Goal: Task Accomplishment & Management: Use online tool/utility

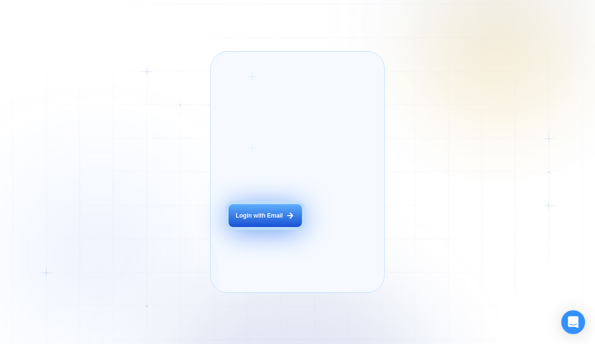
click at [274, 220] on div "Login with Email" at bounding box center [258, 216] width 47 height 8
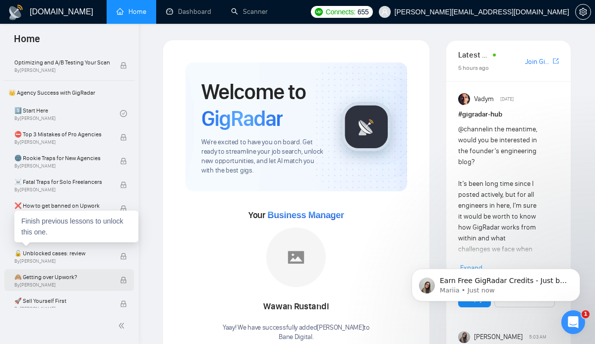
scroll to position [100, 0]
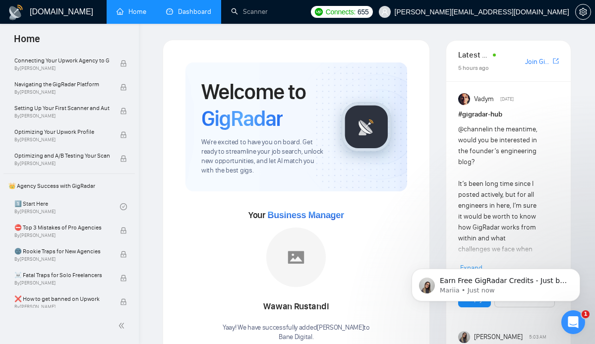
click at [187, 13] on link "Dashboard" at bounding box center [188, 11] width 45 height 8
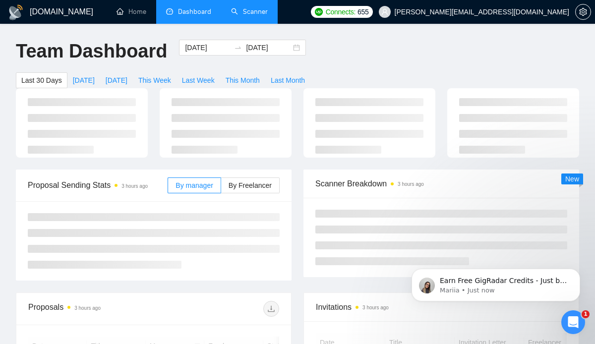
click at [235, 11] on link "Scanner" at bounding box center [249, 11] width 37 height 8
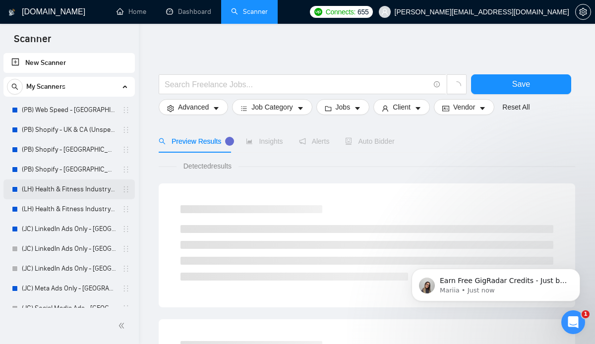
scroll to position [2, 0]
click at [54, 109] on link "(PB) Web Speed - [GEOGRAPHIC_DATA] (ALL Jobs)" at bounding box center [69, 110] width 94 height 20
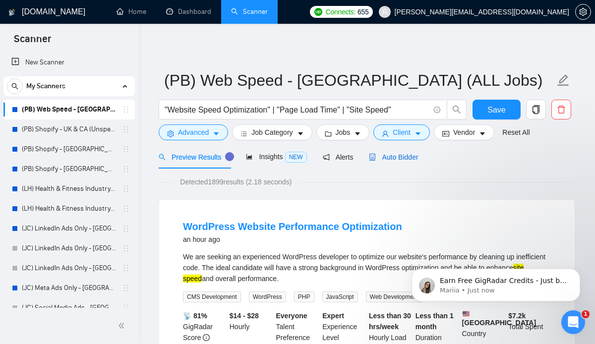
click at [393, 157] on span "Auto Bidder" at bounding box center [393, 157] width 49 height 8
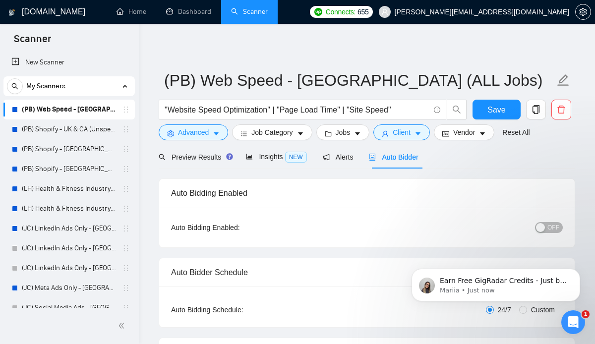
click at [92, 49] on div "Scanner" at bounding box center [69, 38] width 139 height 29
click at [68, 58] on link "New Scanner" at bounding box center [69, 63] width 116 height 20
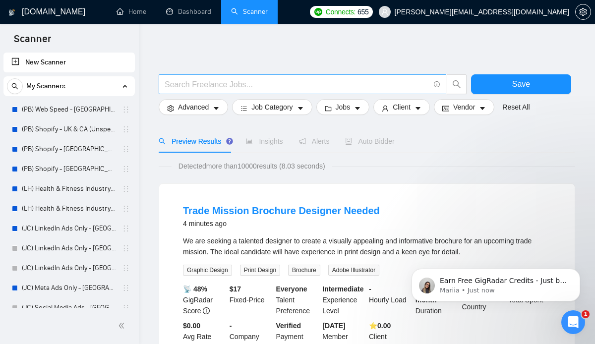
click at [222, 85] on input "text" at bounding box center [297, 84] width 265 height 12
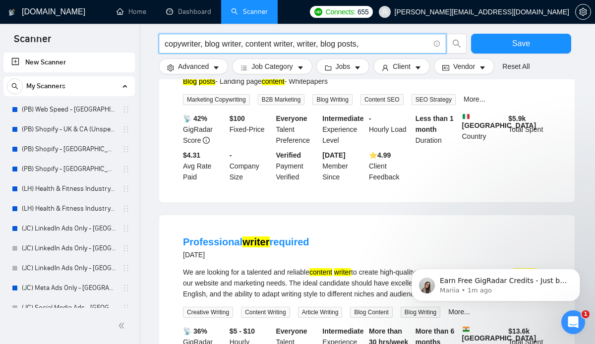
scroll to position [932, 0]
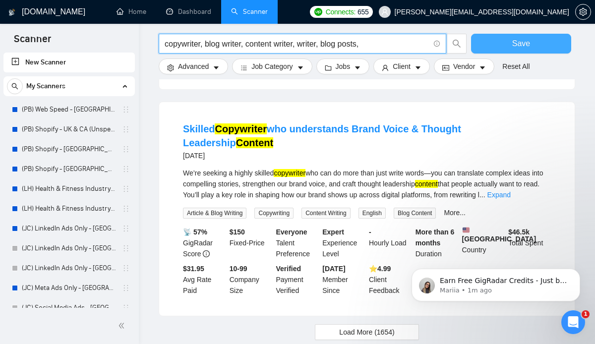
type input "copywriter, blog writer, content writer, writer, blog posts,"
click at [528, 52] on button "Save" at bounding box center [521, 44] width 100 height 20
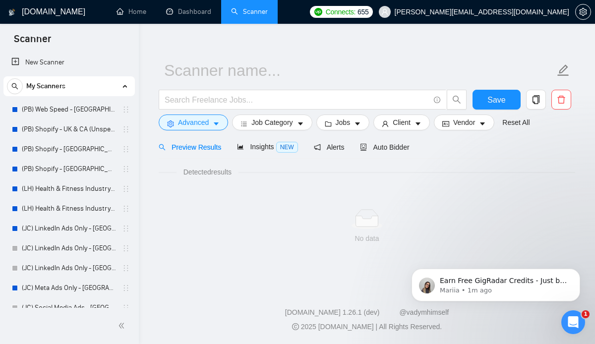
scroll to position [599, 0]
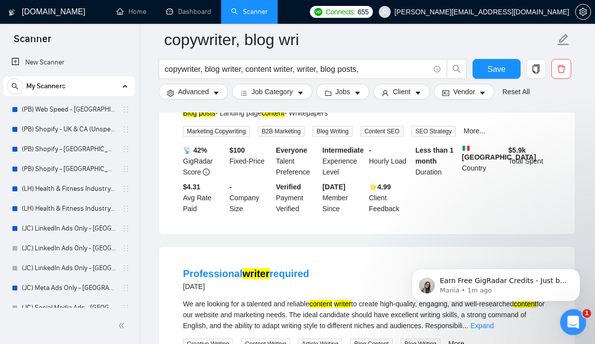
click at [567, 323] on icon "Open Intercom Messenger" at bounding box center [572, 321] width 16 height 16
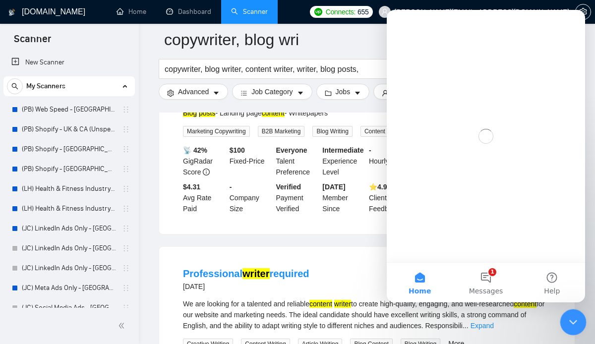
scroll to position [0, 0]
click at [572, 324] on icon "Close Intercom Messenger" at bounding box center [572, 321] width 12 height 12
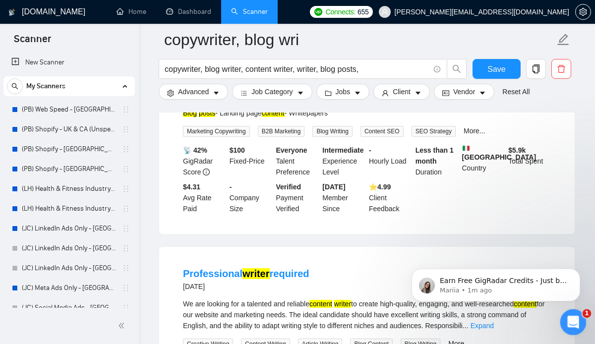
click at [574, 323] on icon "Open Intercom Messenger" at bounding box center [572, 321] width 16 height 16
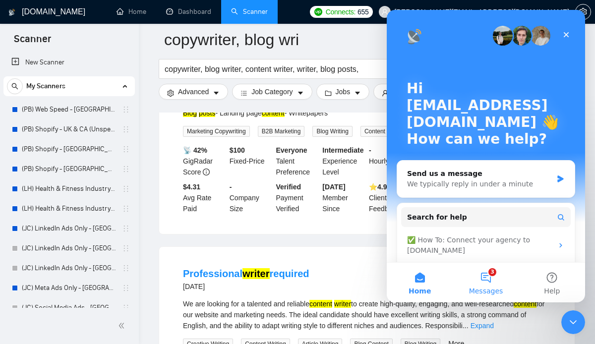
click at [490, 282] on button "3 Messages" at bounding box center [486, 283] width 66 height 40
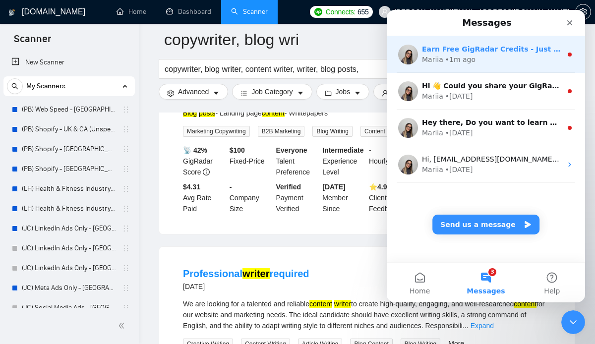
click at [484, 56] on div "Mariia • 1m ago" at bounding box center [492, 60] width 140 height 10
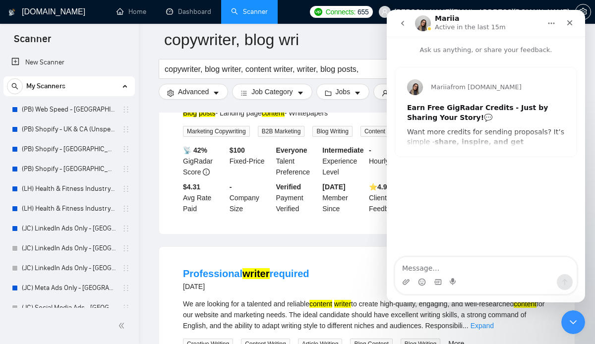
click at [397, 23] on button "go back" at bounding box center [402, 23] width 19 height 19
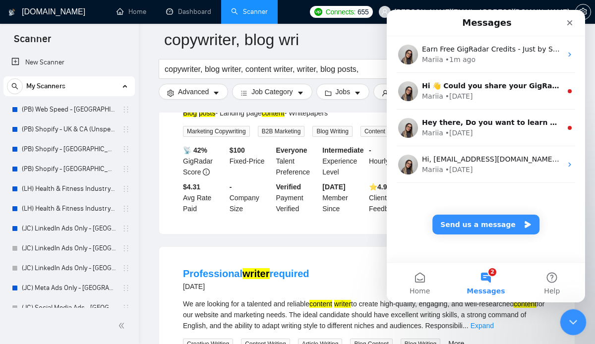
click at [580, 329] on div "Close Intercom Messenger" at bounding box center [572, 321] width 24 height 24
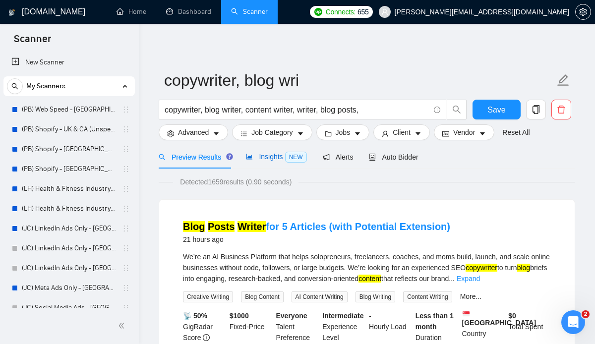
click at [270, 156] on span "Insights NEW" at bounding box center [276, 157] width 60 height 8
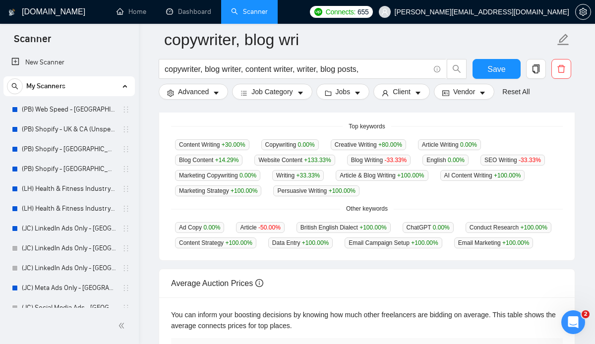
scroll to position [213, 0]
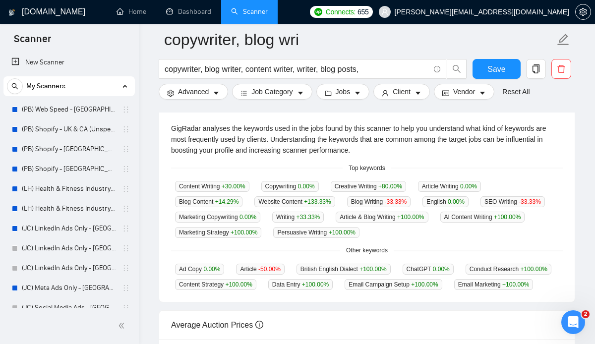
click at [307, 164] on div "Top keywords" at bounding box center [367, 168] width 392 height 9
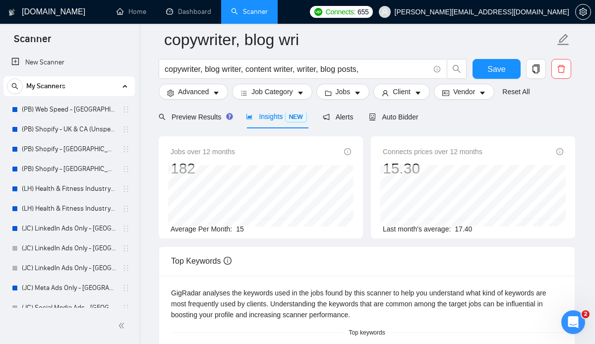
scroll to position [37, 0]
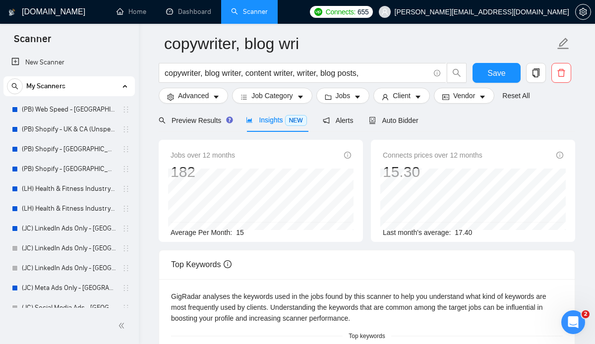
click at [475, 122] on div "Preview Results Insights NEW Alerts Auto Bidder" at bounding box center [367, 120] width 416 height 23
click at [476, 121] on div "Preview Results Insights NEW Alerts Auto Bidder" at bounding box center [367, 120] width 416 height 23
click at [477, 121] on div "Preview Results Insights NEW Alerts Auto Bidder" at bounding box center [367, 120] width 416 height 23
click at [196, 125] on div "Preview Results" at bounding box center [194, 120] width 71 height 11
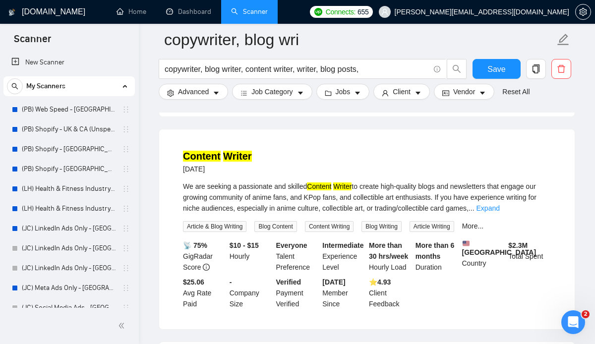
scroll to position [1377, 0]
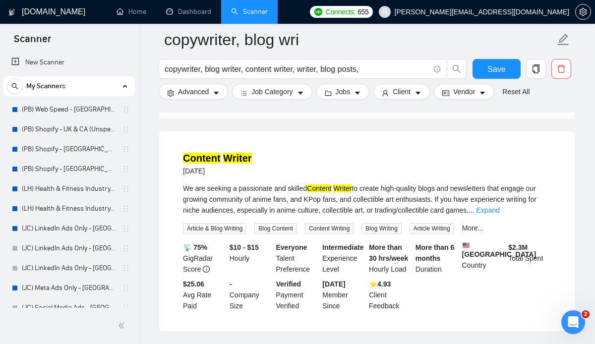
click at [307, 151] on div "Content Writer [DATE]" at bounding box center [367, 164] width 368 height 26
click at [271, 151] on div "Content Writer [DATE]" at bounding box center [367, 164] width 368 height 26
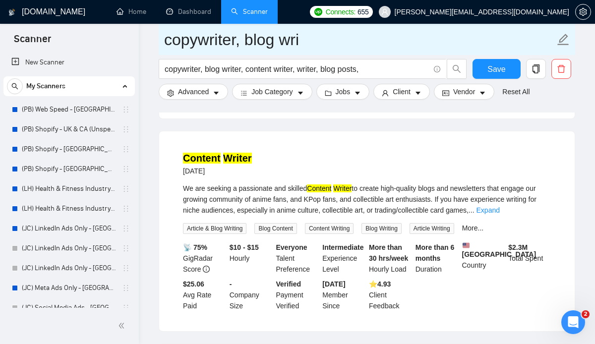
click at [560, 40] on icon "edit" at bounding box center [563, 39] width 11 height 11
drag, startPoint x: 309, startPoint y: 39, endPoint x: 149, endPoint y: 35, distance: 159.7
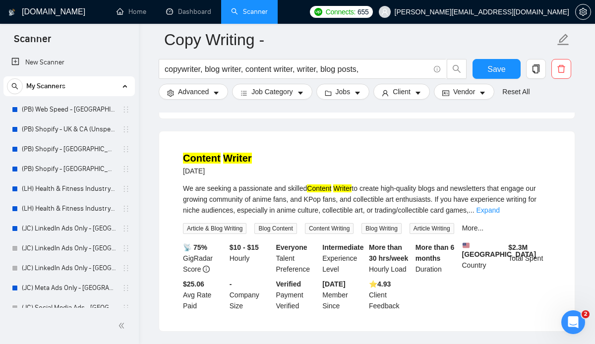
click at [341, 151] on div "Content Writer [DATE]" at bounding box center [367, 164] width 368 height 26
click at [281, 151] on div "Content Writer [DATE]" at bounding box center [367, 164] width 368 height 26
drag, startPoint x: 258, startPoint y: 129, endPoint x: 184, endPoint y: 126, distance: 73.4
click at [184, 151] on div "Content Writer [DATE]" at bounding box center [367, 164] width 368 height 26
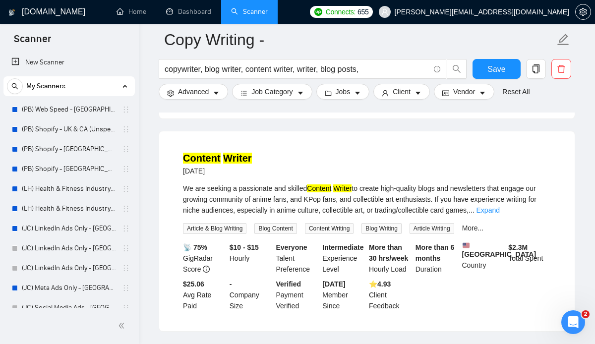
click at [442, 151] on div "Content Writer [DATE]" at bounding box center [367, 164] width 368 height 26
click at [361, 143] on li "Content Writer [DATE] We are seeking a passionate and skilled Content Writer to…" at bounding box center [367, 231] width 392 height 176
click at [569, 109] on div at bounding box center [367, 109] width 416 height 8
click at [536, 143] on li "Content Writer [DATE] We are seeking a passionate and skilled Content Writer to…" at bounding box center [367, 231] width 392 height 176
click at [260, 151] on div "Content Writer [DATE]" at bounding box center [367, 164] width 368 height 26
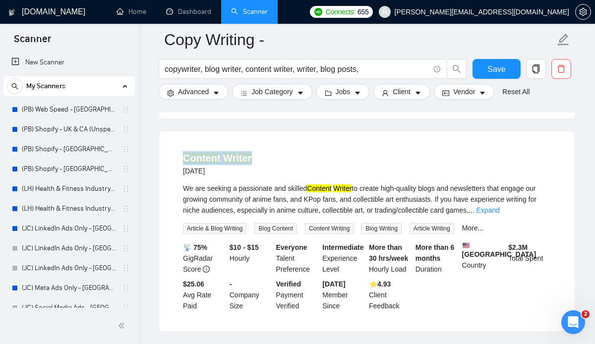
drag, startPoint x: 253, startPoint y: 127, endPoint x: 181, endPoint y: 127, distance: 71.9
click at [181, 143] on li "Content Writer [DATE] We are seeking a passionate and skilled Content Writer to…" at bounding box center [367, 231] width 392 height 176
click at [396, 151] on div "Content Writer [DATE]" at bounding box center [367, 164] width 368 height 26
click at [344, 151] on div "Content Writer [DATE]" at bounding box center [367, 164] width 368 height 26
click at [265, 151] on div "Content Writer [DATE]" at bounding box center [367, 164] width 368 height 26
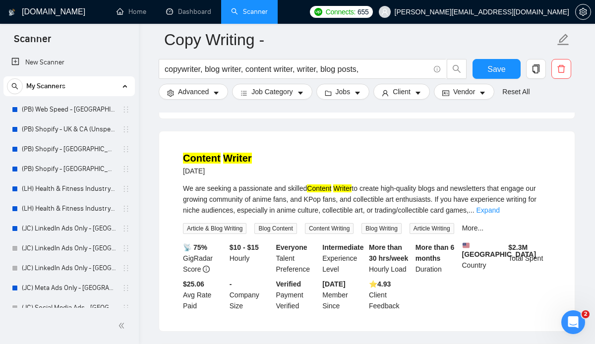
click at [265, 151] on div "Content Writer [DATE]" at bounding box center [367, 164] width 368 height 26
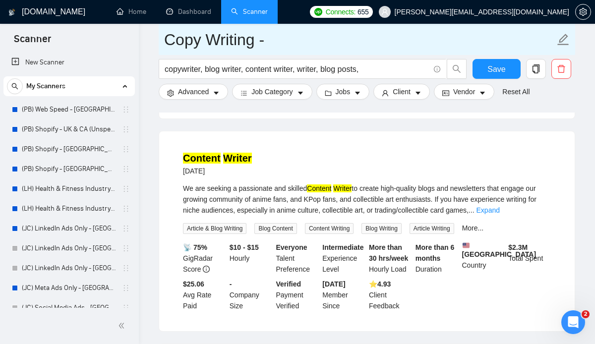
click at [329, 35] on input "Copy Writing -" at bounding box center [359, 39] width 391 height 25
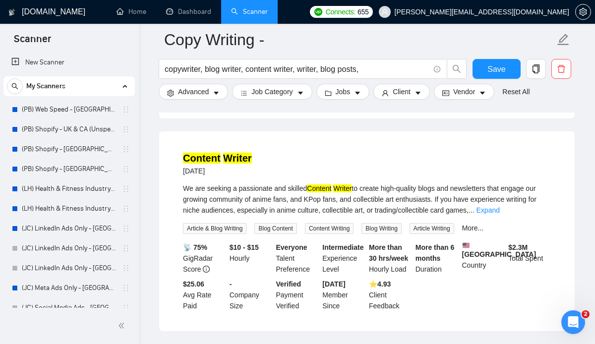
click at [304, 11] on ul "Home Dashboard Scanner" at bounding box center [203, 12] width 201 height 24
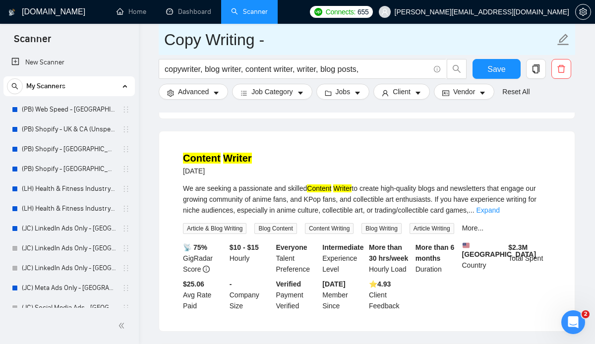
click at [294, 39] on input "Copy Writing -" at bounding box center [359, 39] width 391 height 25
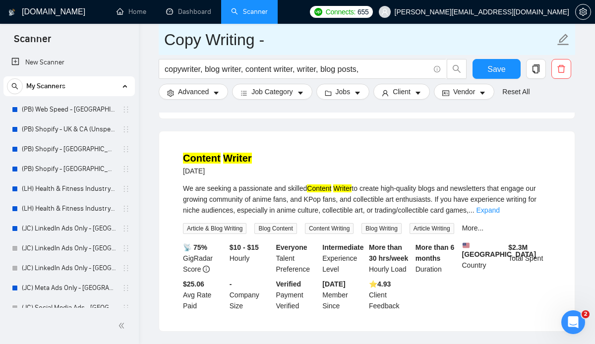
click at [267, 43] on input "Copy Writing -" at bounding box center [359, 39] width 391 height 25
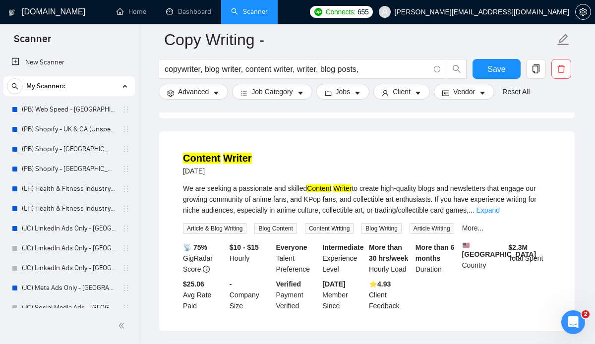
click at [365, 143] on li "Content Writer [DATE] We are seeking a passionate and skilled Content Writer to…" at bounding box center [367, 231] width 392 height 176
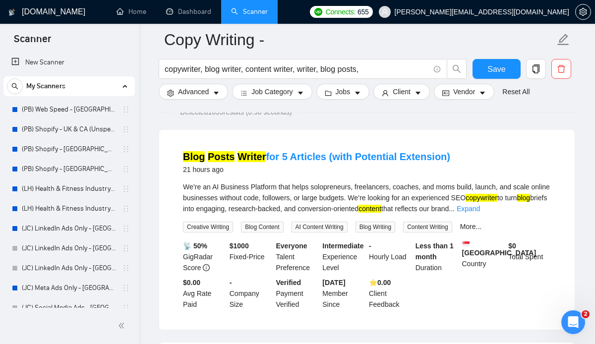
scroll to position [0, 0]
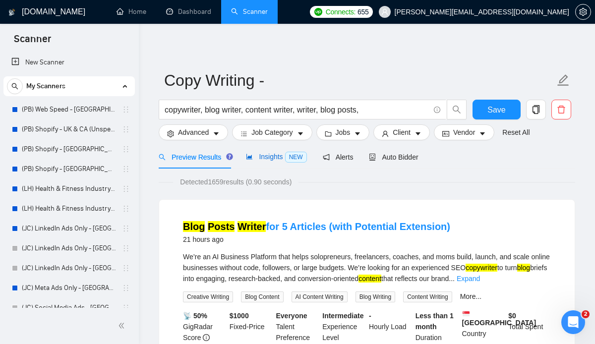
click at [273, 153] on span "Insights NEW" at bounding box center [276, 157] width 60 height 8
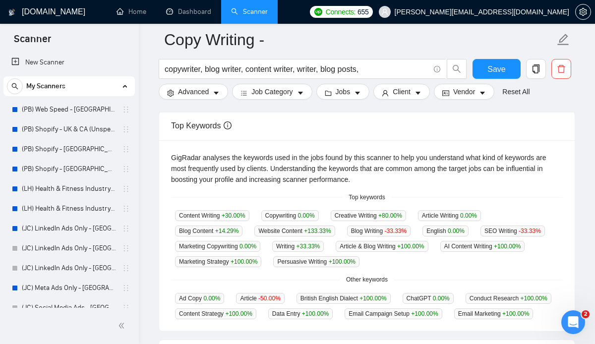
scroll to position [179, 0]
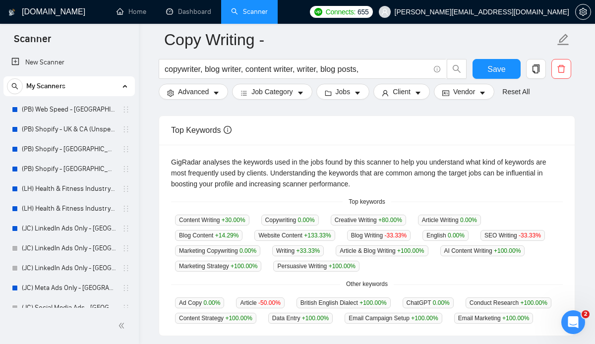
click at [291, 130] on div "Top Keywords" at bounding box center [367, 130] width 392 height 28
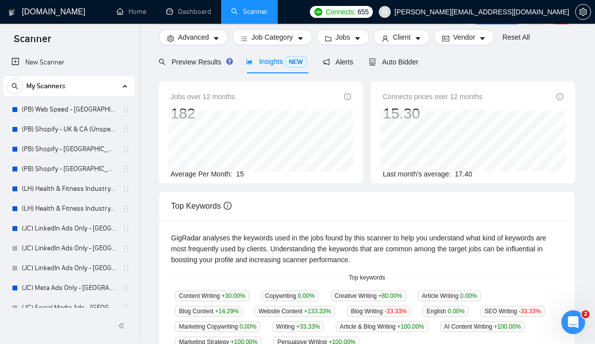
scroll to position [0, 0]
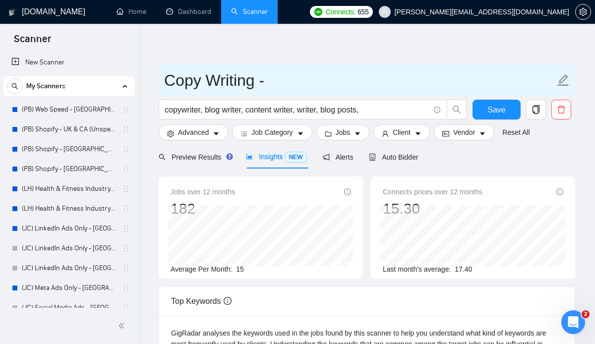
click at [297, 77] on input "Copy Writing -" at bounding box center [359, 80] width 391 height 25
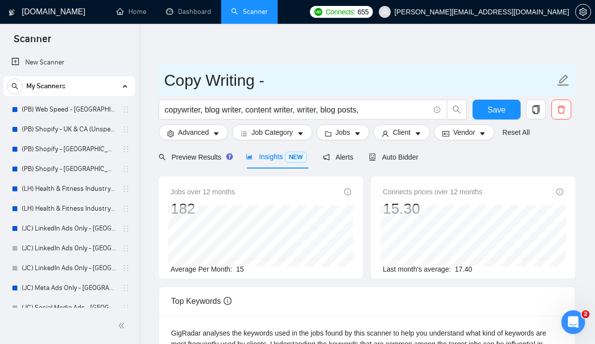
click at [290, 79] on input "Copy Writing -" at bounding box center [359, 80] width 391 height 25
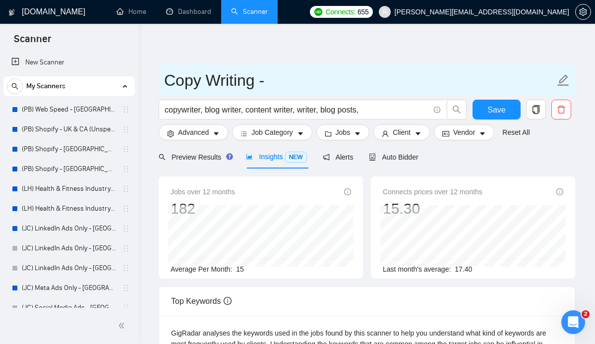
click at [278, 78] on input "Copy Writing -" at bounding box center [359, 80] width 391 height 25
type input "Copy Writing -"
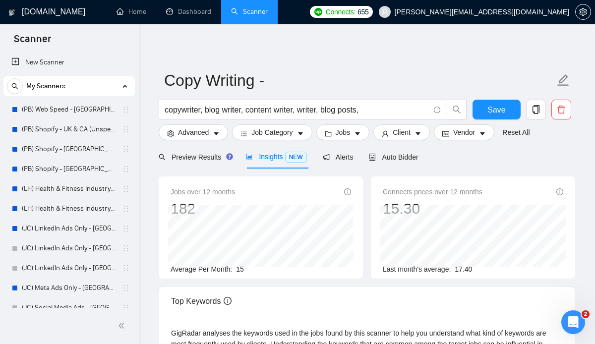
click at [344, 133] on span "Jobs" at bounding box center [343, 132] width 15 height 11
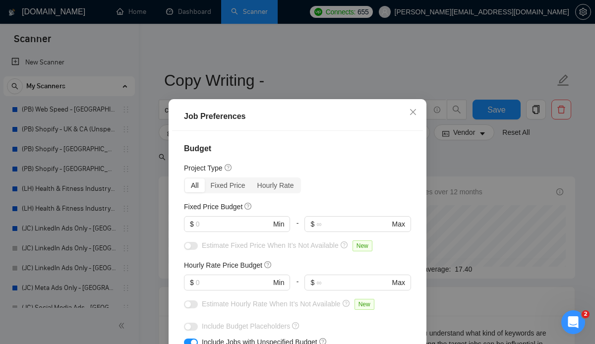
click at [351, 53] on div "Job Preferences Budget Project Type All Fixed Price Hourly Rate Fixed Price Bud…" at bounding box center [297, 172] width 595 height 344
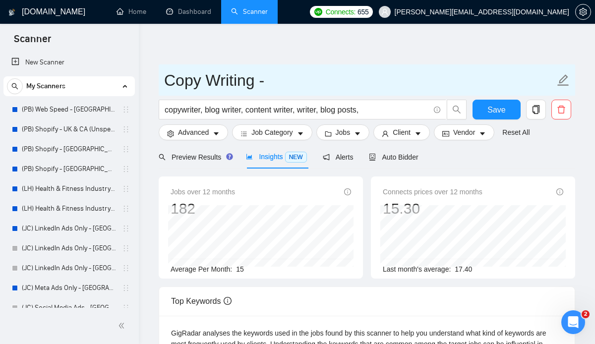
click at [284, 80] on input "Copy Writing -" at bounding box center [359, 80] width 391 height 25
